Goal: Entertainment & Leisure: Browse casually

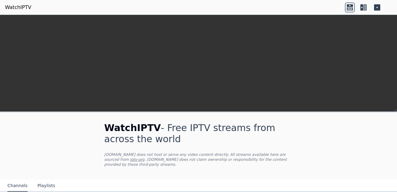
scroll to position [130, 0]
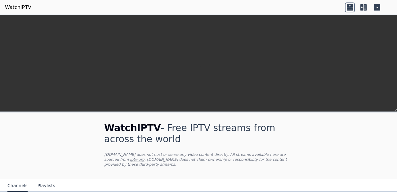
scroll to position [123, 0]
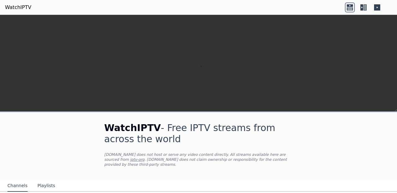
scroll to position [0, 0]
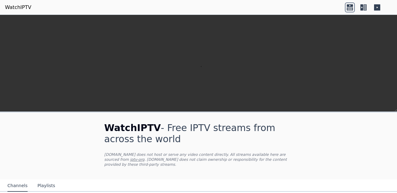
scroll to position [779, 0]
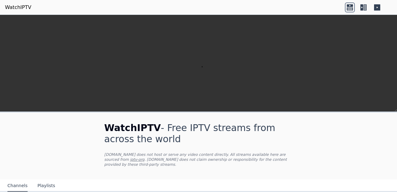
scroll to position [708, 0]
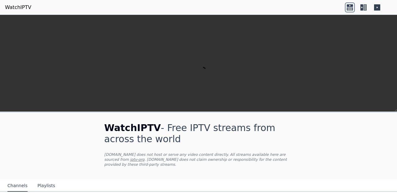
scroll to position [280, 0]
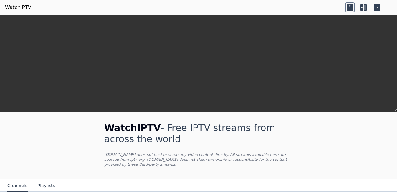
scroll to position [200, 0]
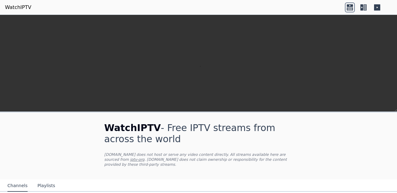
scroll to position [289, 0]
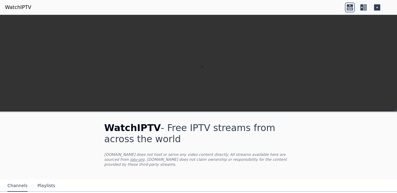
scroll to position [112, 0]
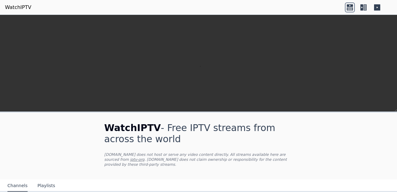
scroll to position [92, 0]
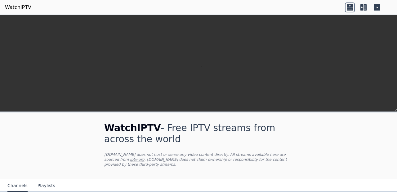
scroll to position [315, 0]
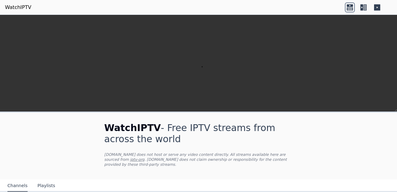
scroll to position [102, 0]
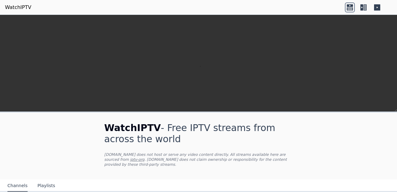
scroll to position [214, 0]
